Goal: Task Accomplishment & Management: Complete application form

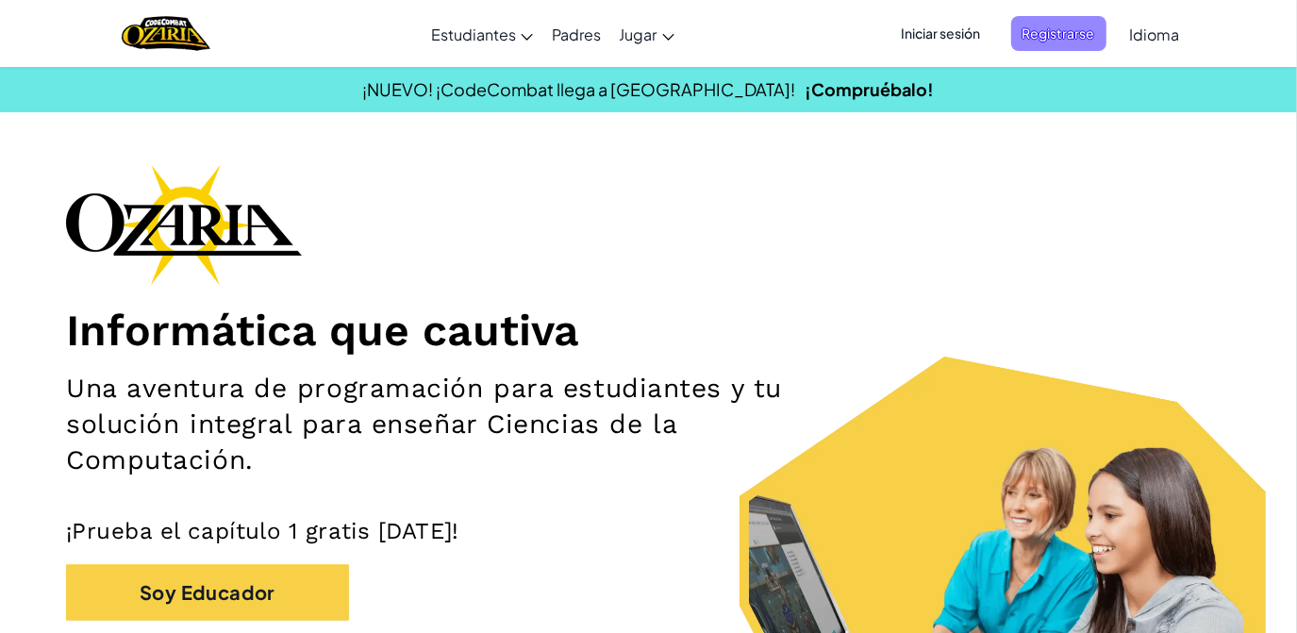
click at [1066, 27] on span "Registrarse" at bounding box center [1058, 33] width 95 height 35
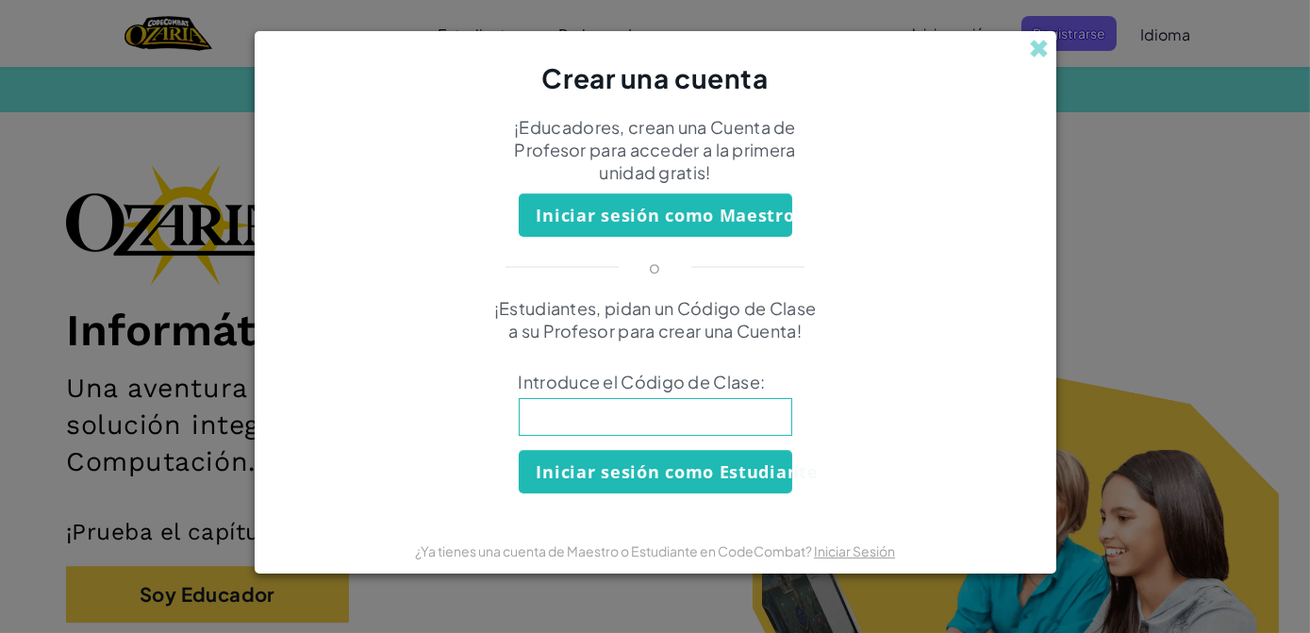
click at [611, 419] on input at bounding box center [655, 417] width 273 height 38
type input "NameSmallPan"
click at [628, 464] on button "Iniciar sesión como Estudiante" at bounding box center [655, 471] width 273 height 43
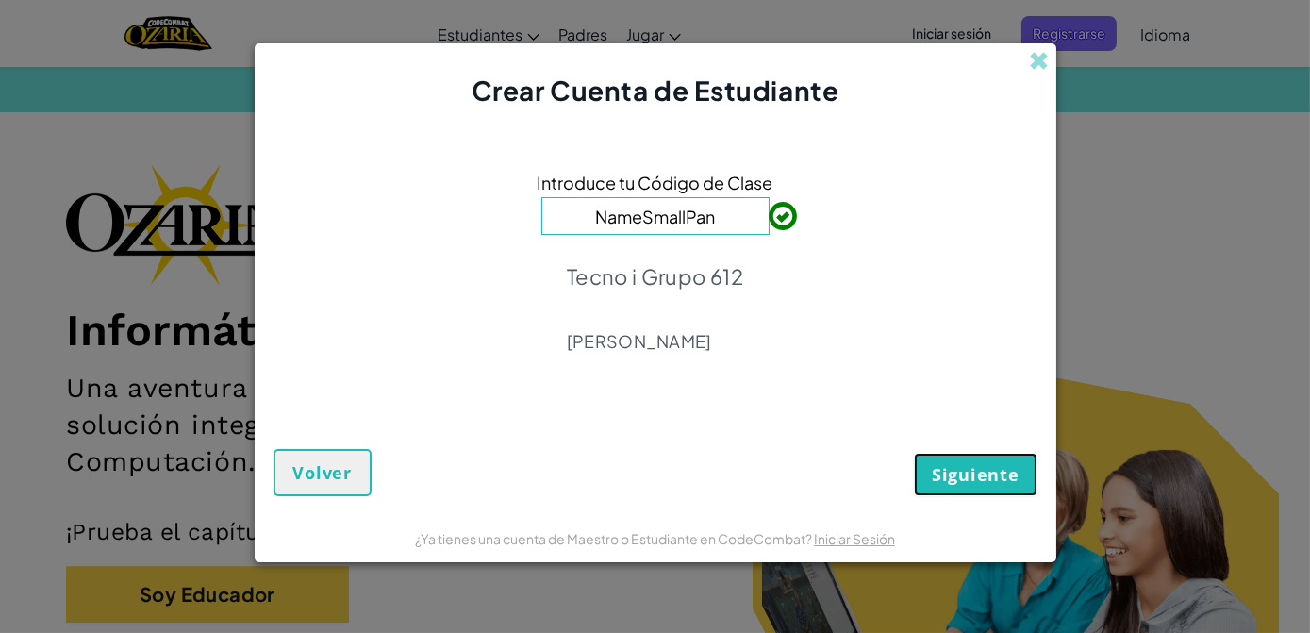
click at [951, 466] on span "Siguiente" at bounding box center [975, 474] width 87 height 23
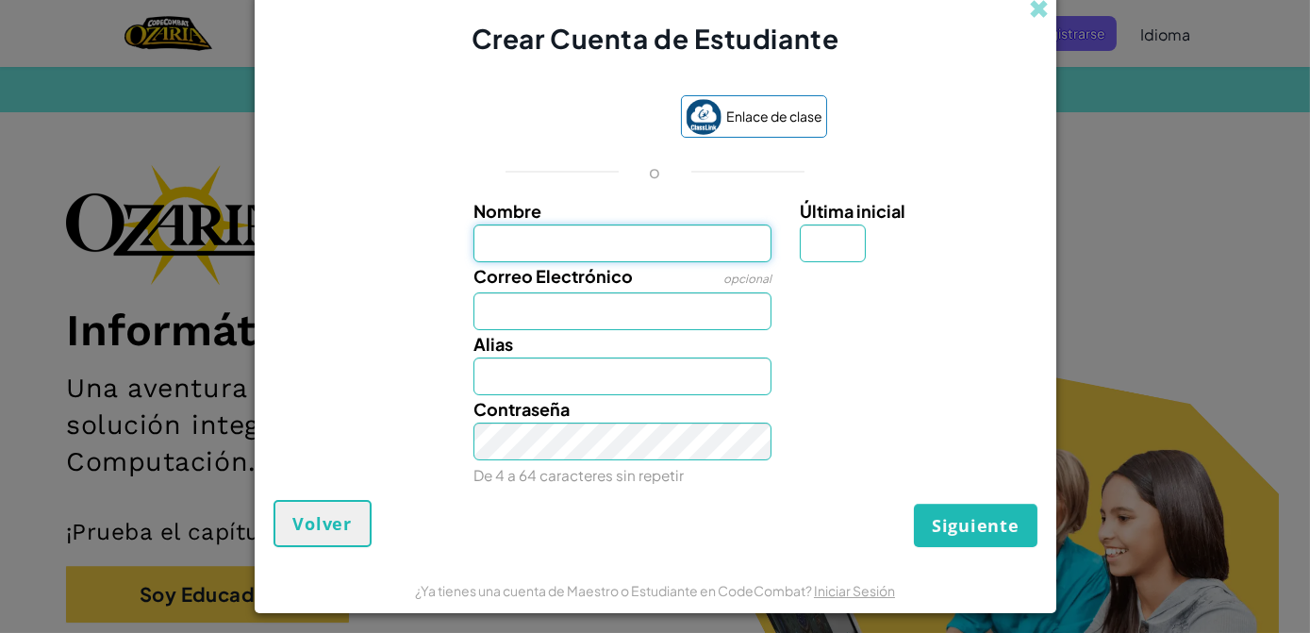
click at [539, 261] on input "Nombre" at bounding box center [622, 243] width 298 height 38
type input "[PERSON_NAME]"
type input "s"
type input "[EMAIL_ADDRESS][DOMAIN_NAME]"
type input "[PERSON_NAME] S"
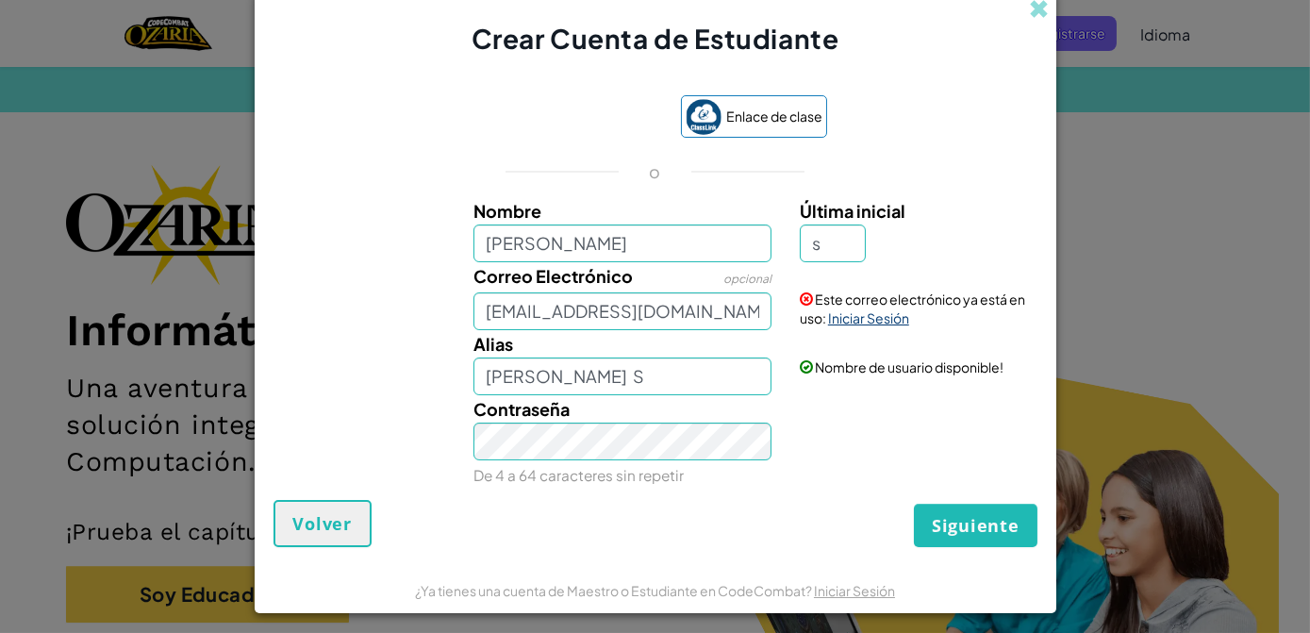
click at [885, 311] on link "Iniciar Sesión" at bounding box center [868, 317] width 81 height 17
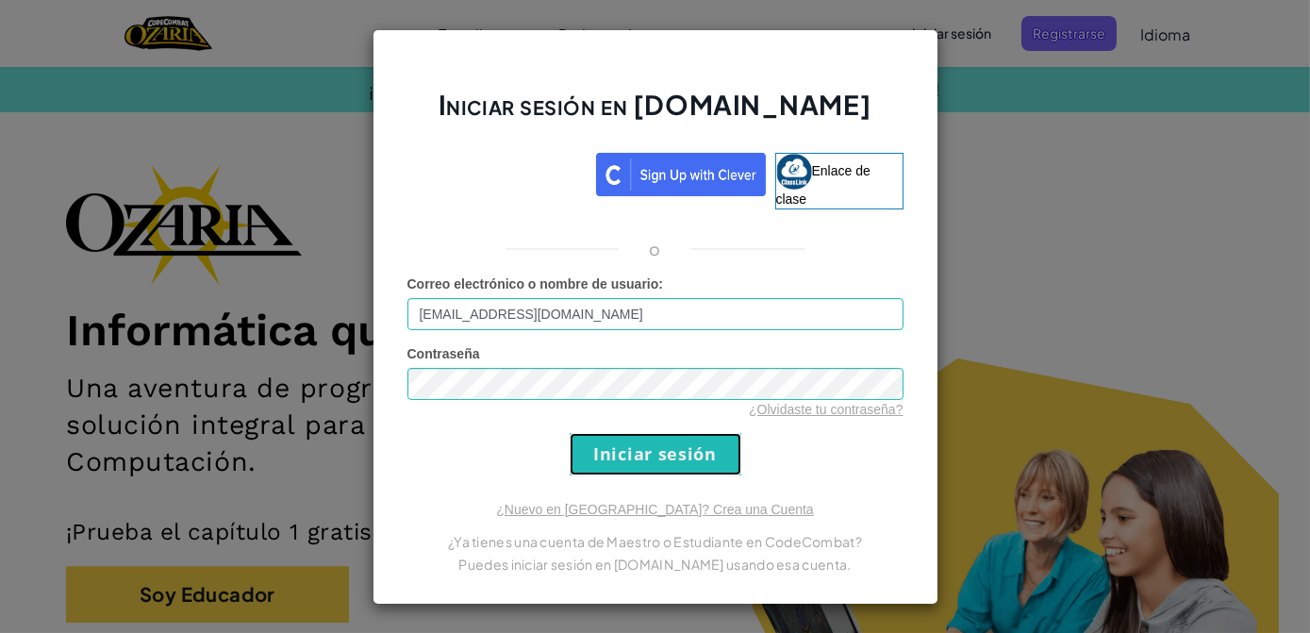
click at [650, 466] on input "Iniciar sesión" at bounding box center [656, 454] width 172 height 42
